Goal: Check status: Check status

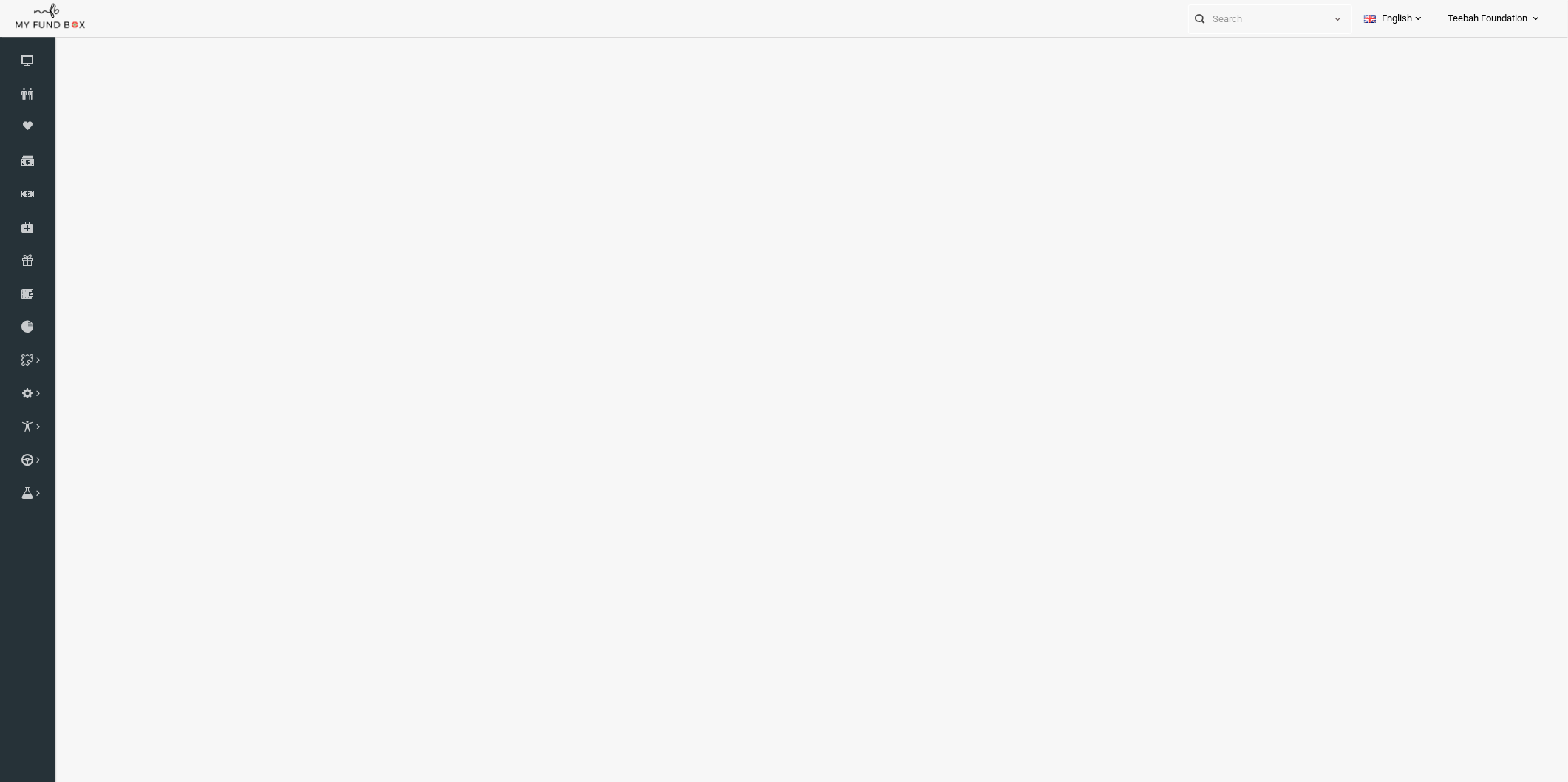
select select "100"
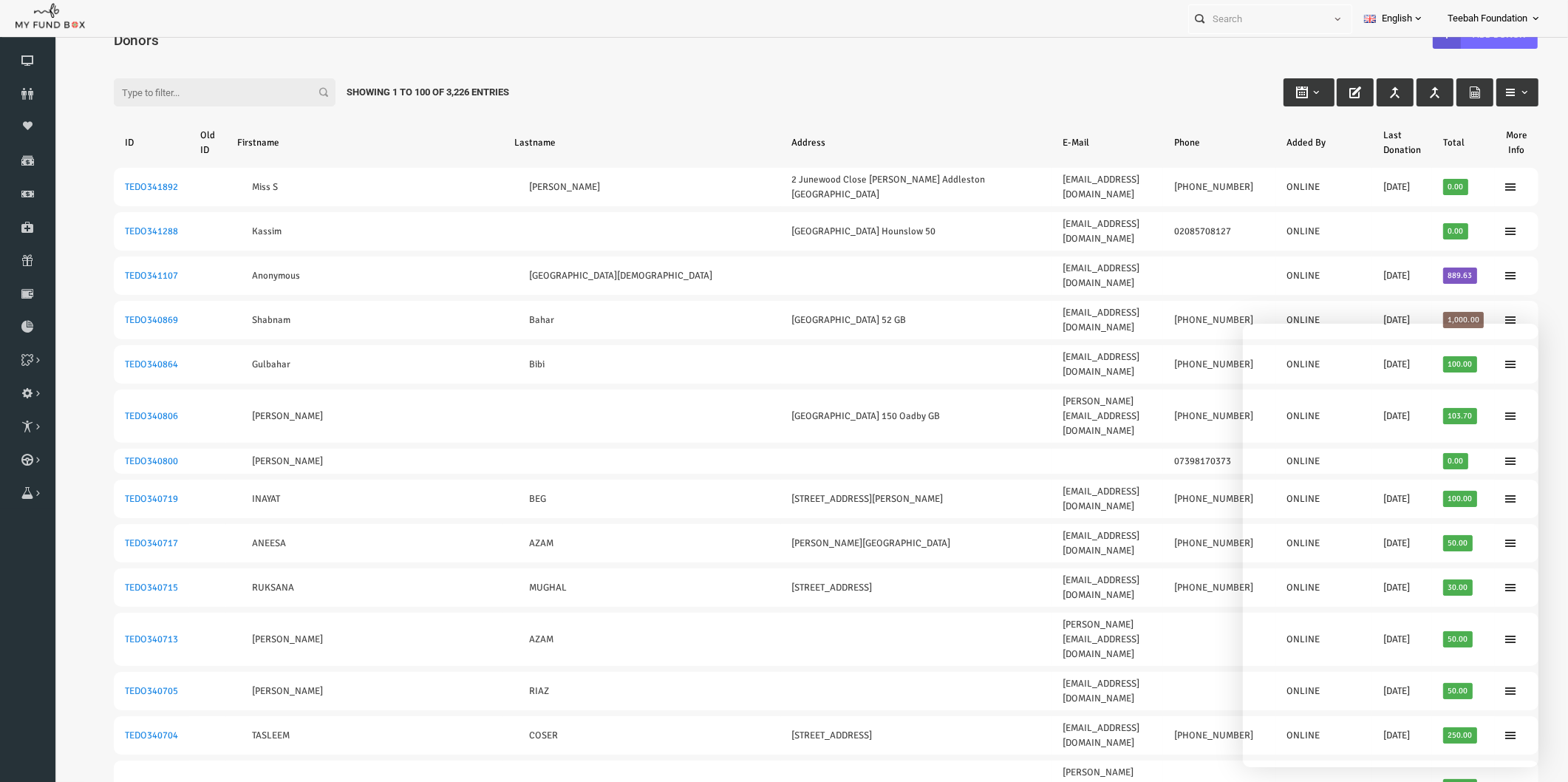
scroll to position [47, 0]
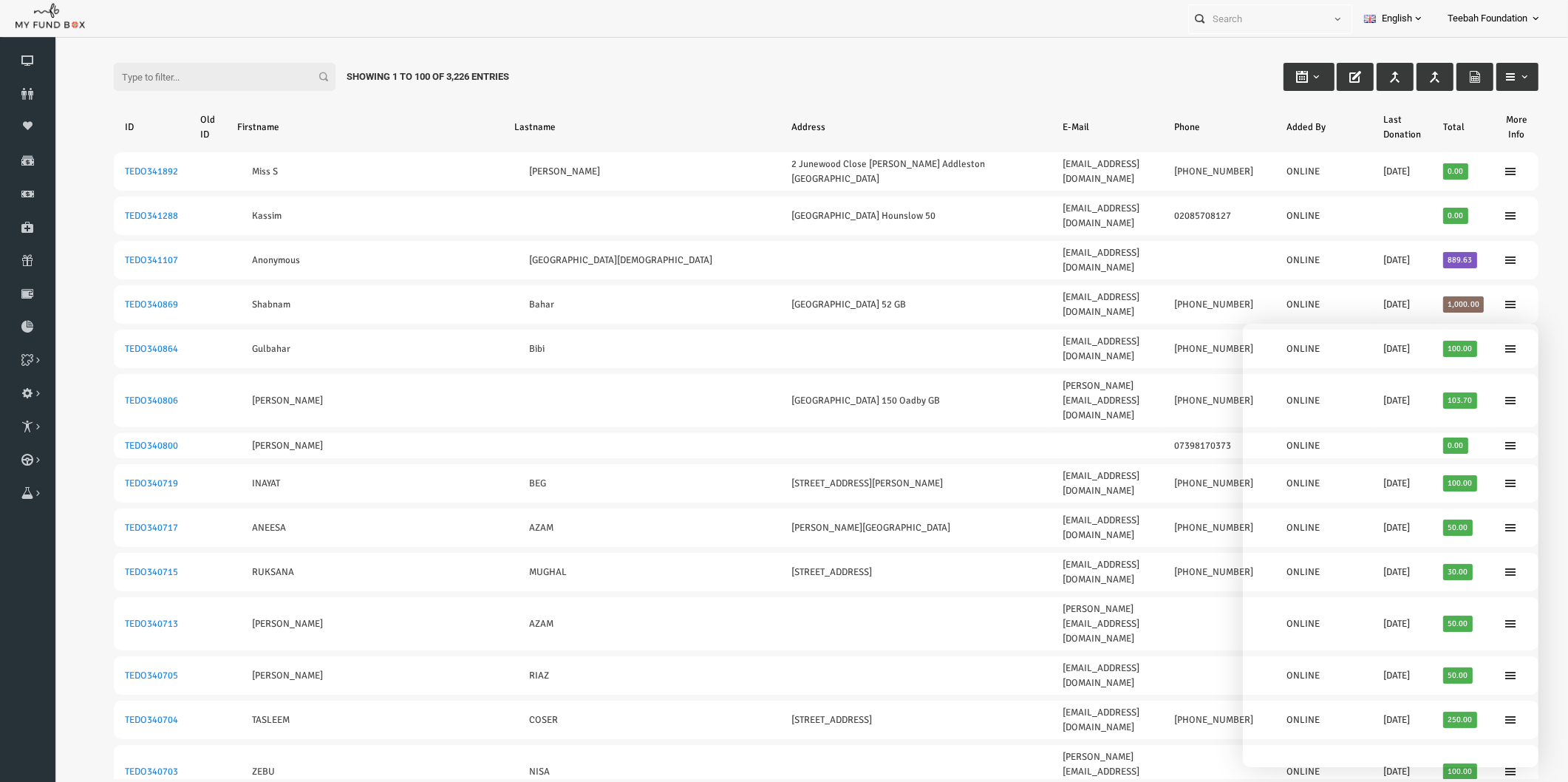
click at [234, 81] on input "Filter:" at bounding box center [194, 76] width 222 height 28
paste input "TEDO156690"
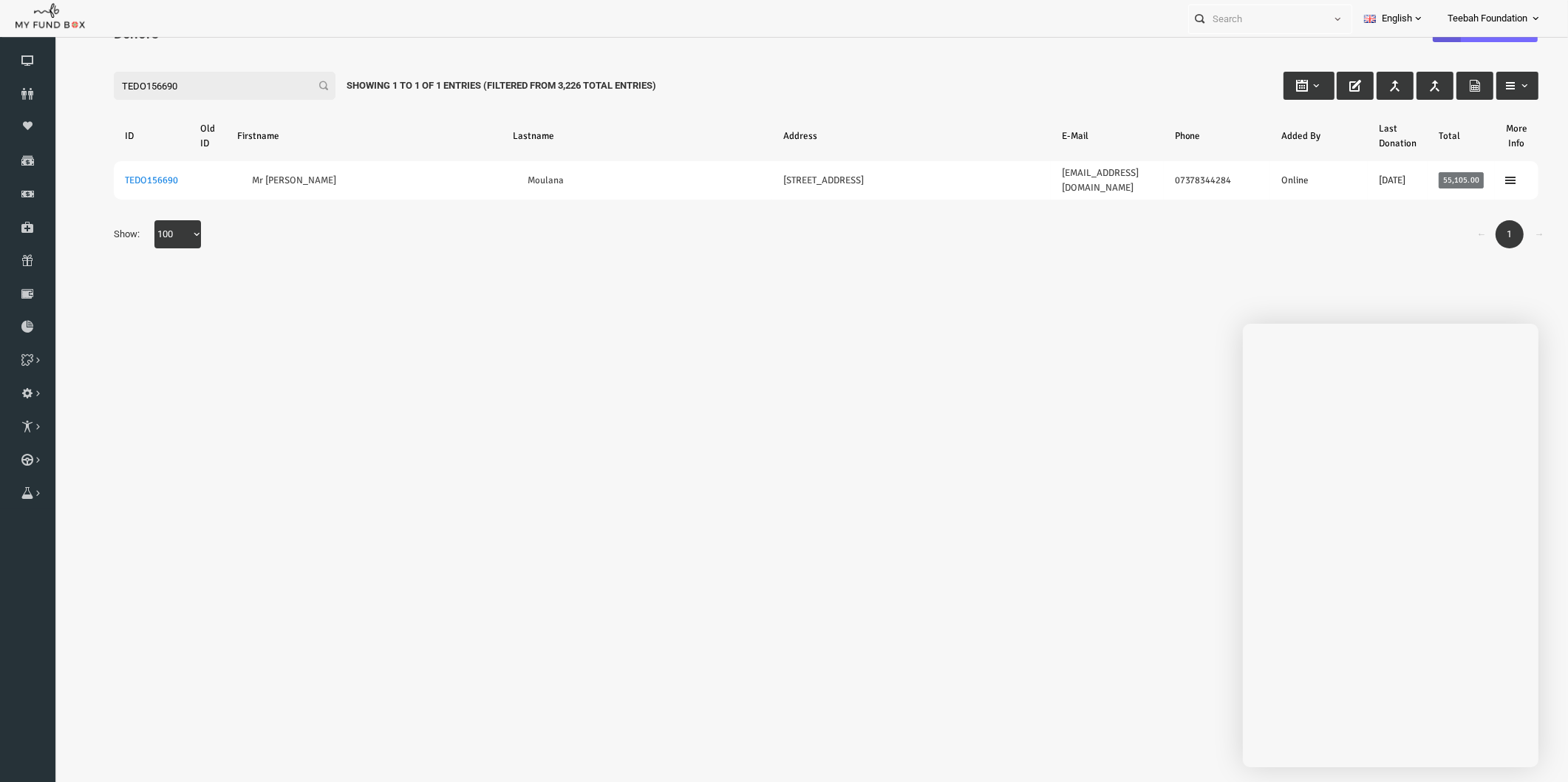
type input "TEDO156690"
click at [1504, 729] on button at bounding box center [1520, 733] width 45 height 45
click at [381, 325] on body "Donor Not Found Beneficiary Not Found Partner Not Found!!!! Please Fill out thi…" at bounding box center [796, 393] width 1484 height 773
click at [30, 90] on icon at bounding box center [28, 93] width 55 height 12
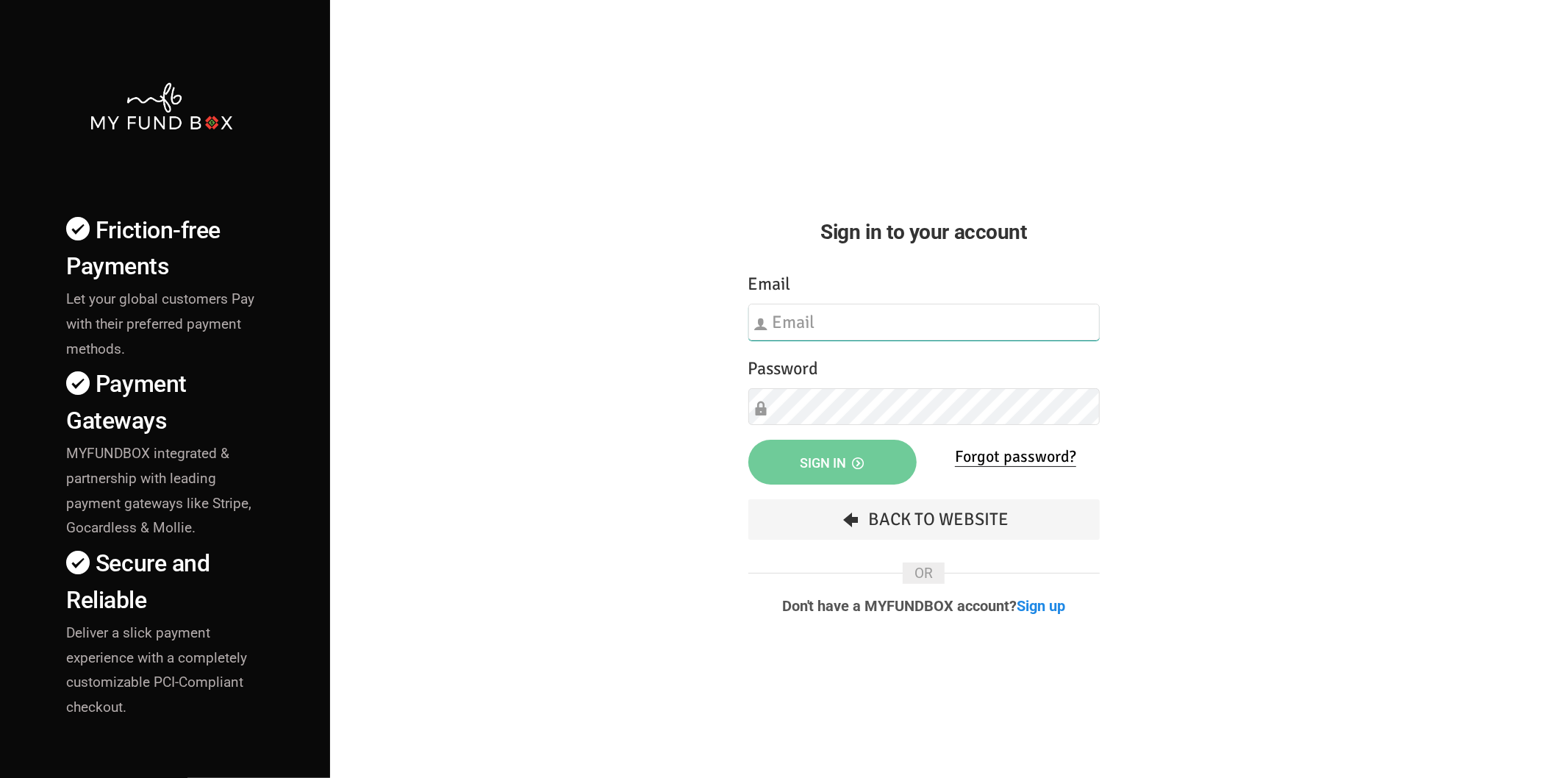
type input "[EMAIL_ADDRESS][DOMAIN_NAME]"
click at [805, 458] on span "Sign in" at bounding box center [833, 462] width 64 height 15
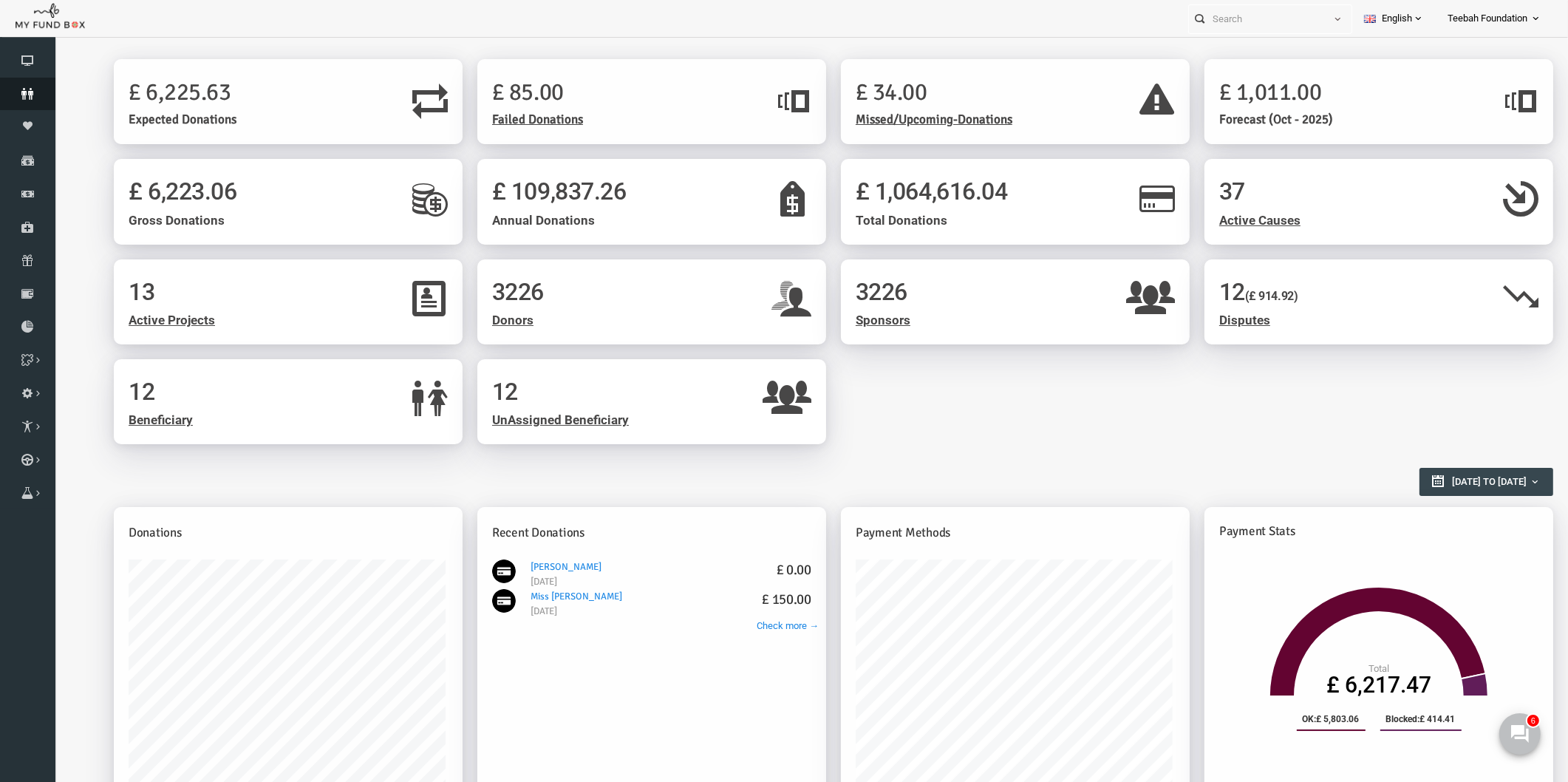
click at [32, 89] on icon at bounding box center [28, 93] width 55 height 12
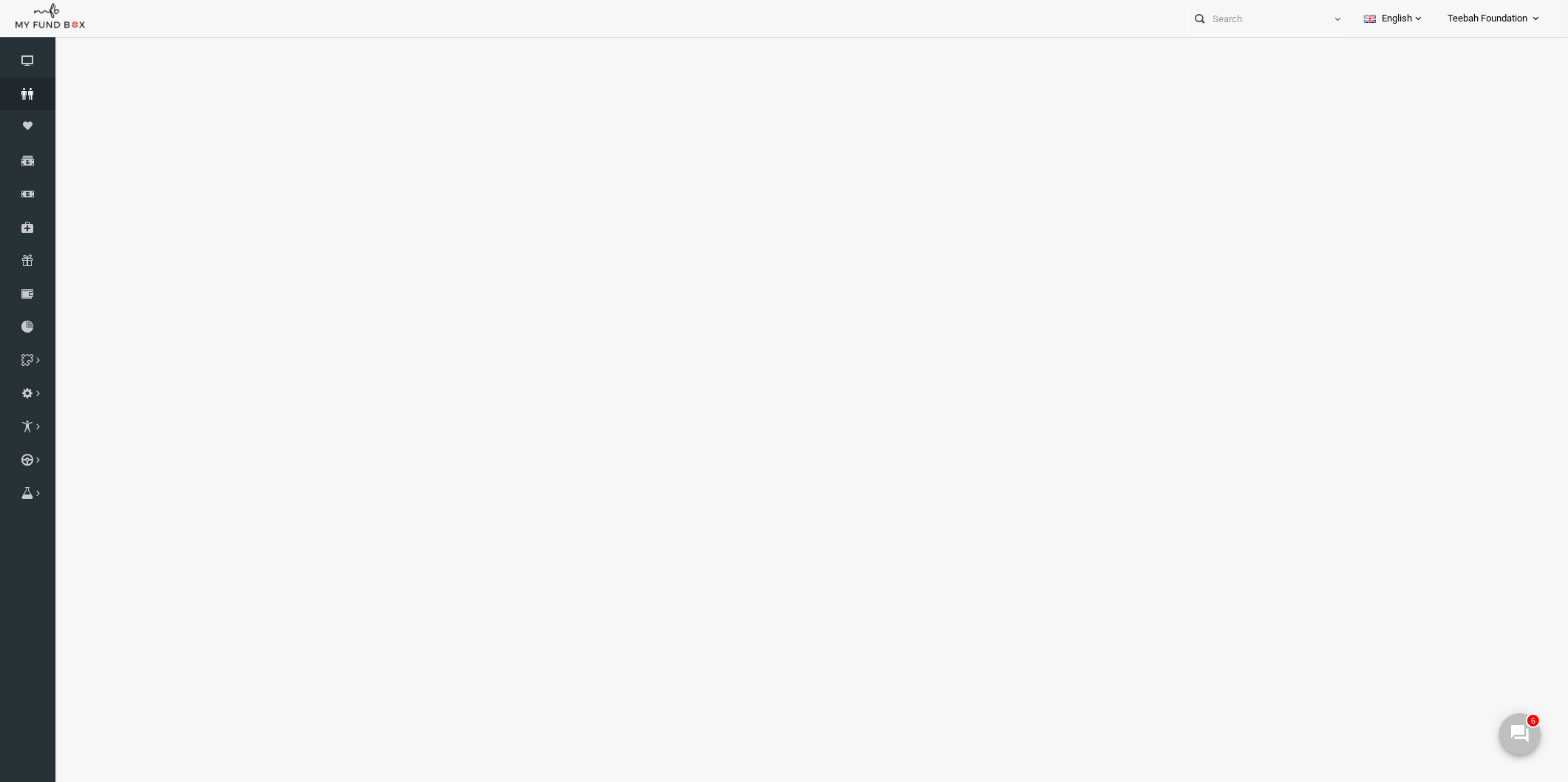
select select "100"
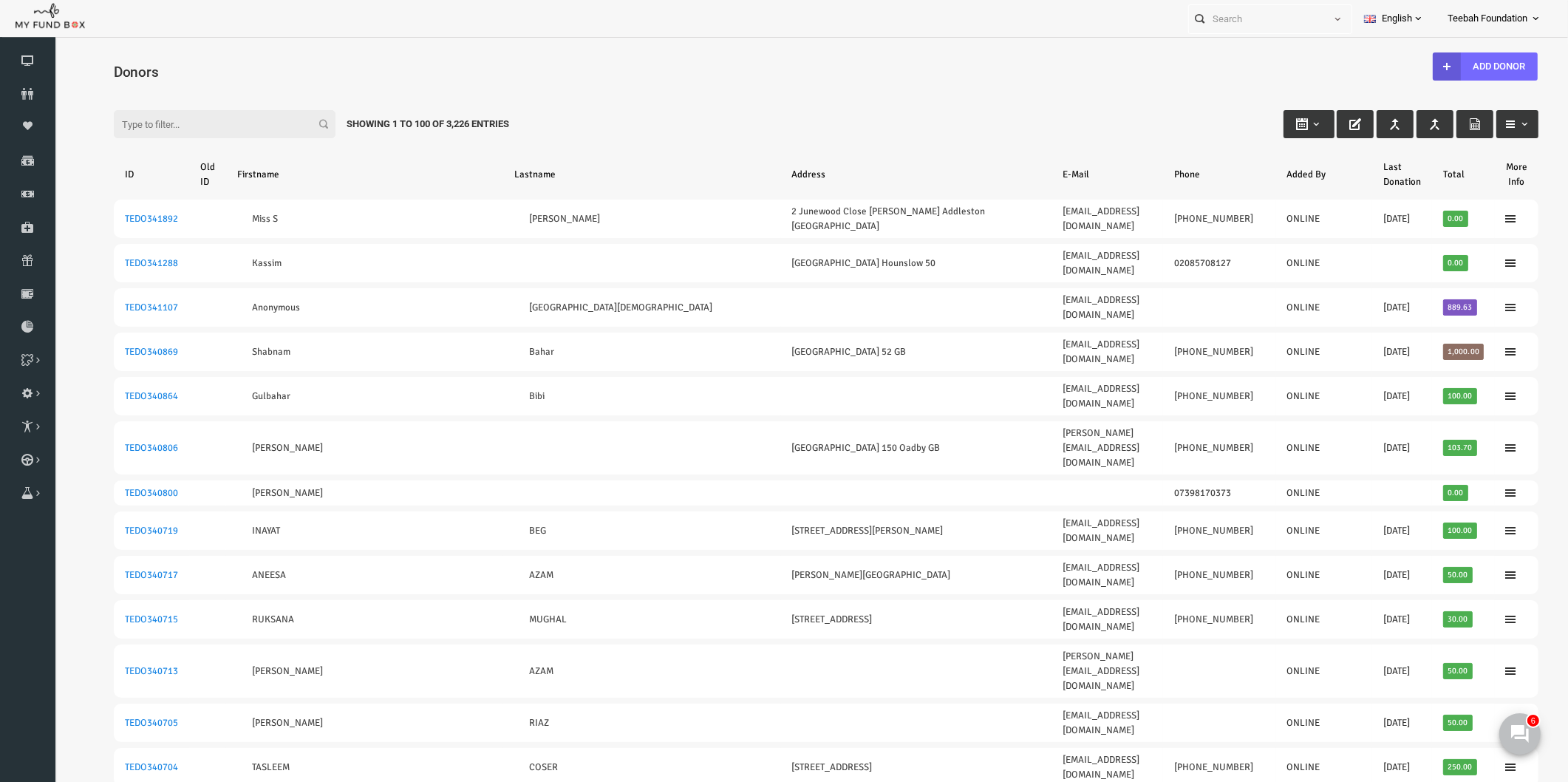
drag, startPoint x: 373, startPoint y: 43, endPoint x: 289, endPoint y: 0, distance: 94.4
click at [373, 43] on div at bounding box center [811, 433] width 1514 height 794
click at [132, 123] on input "Filter:" at bounding box center [194, 123] width 222 height 28
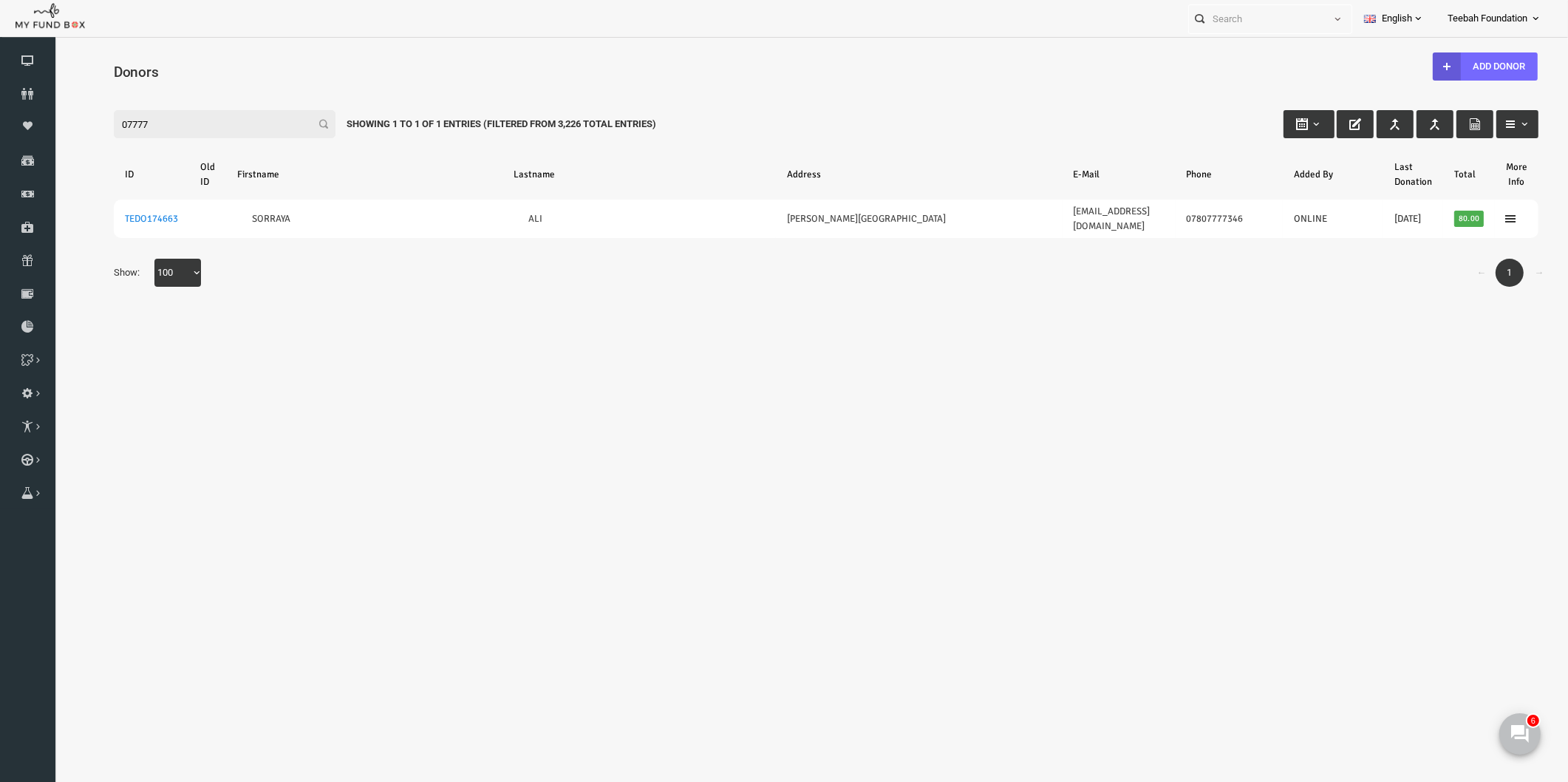
type input "07777"
